Goal: Navigation & Orientation: Find specific page/section

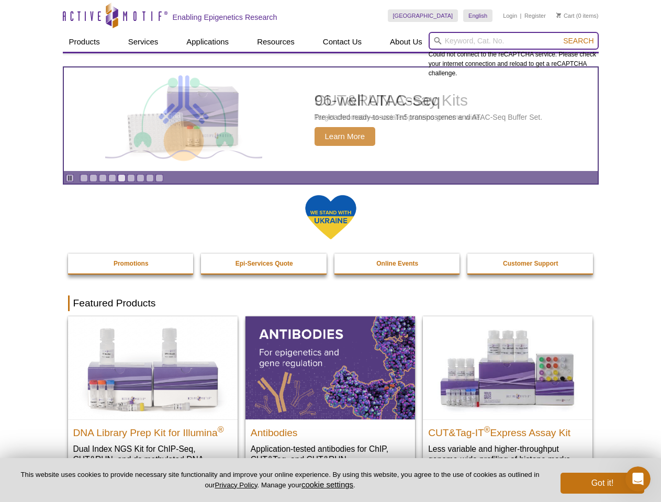
click at [513, 41] on input "search" at bounding box center [514, 41] width 170 height 18
click at [578, 41] on span "Search" at bounding box center [578, 41] width 30 height 8
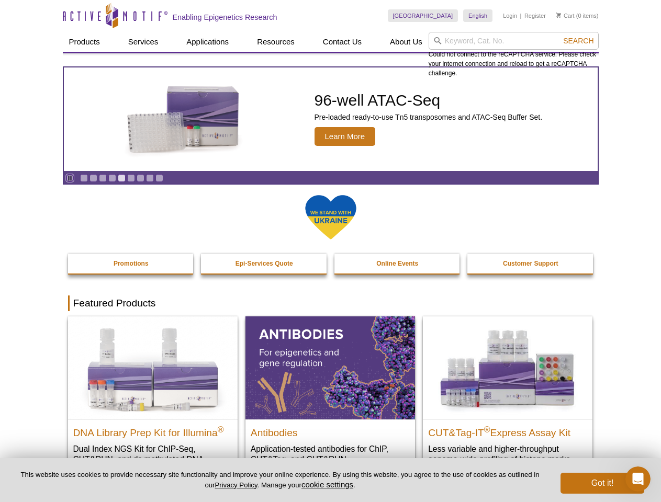
click at [70, 178] on icon "Pause" at bounding box center [69, 178] width 7 height 7
click at [84, 178] on link "Go to slide 1" at bounding box center [84, 178] width 8 height 8
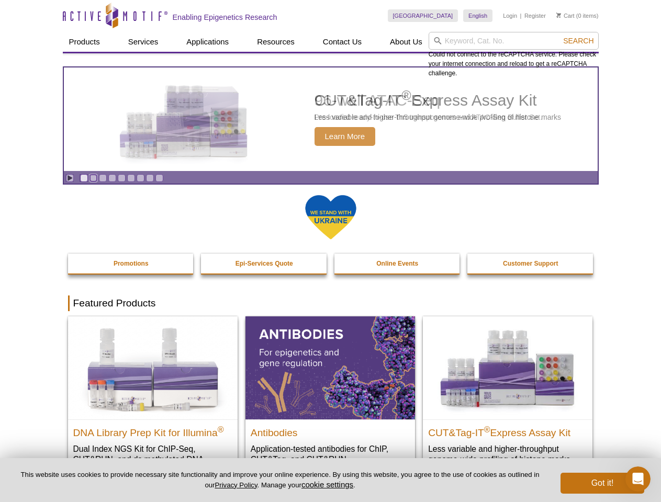
click at [93, 178] on link "Go to slide 2" at bounding box center [93, 178] width 8 height 8
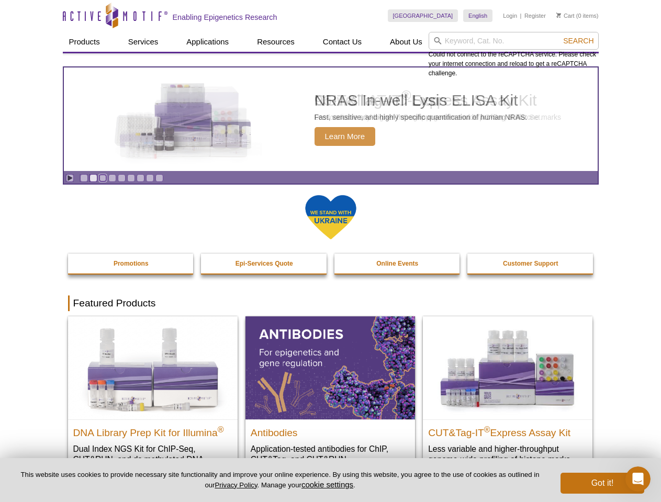
click at [103, 178] on link "Go to slide 3" at bounding box center [103, 178] width 8 height 8
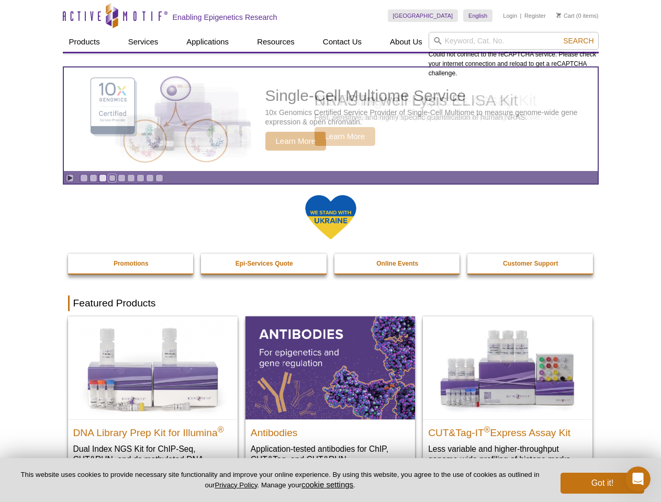
click at [112, 178] on link "Go to slide 4" at bounding box center [112, 178] width 8 height 8
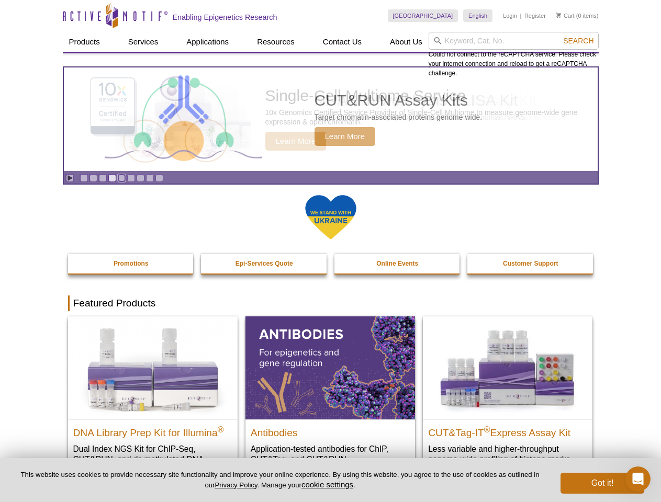
click at [121, 178] on link "Go to slide 5" at bounding box center [122, 178] width 8 height 8
